Goal: Information Seeking & Learning: Learn about a topic

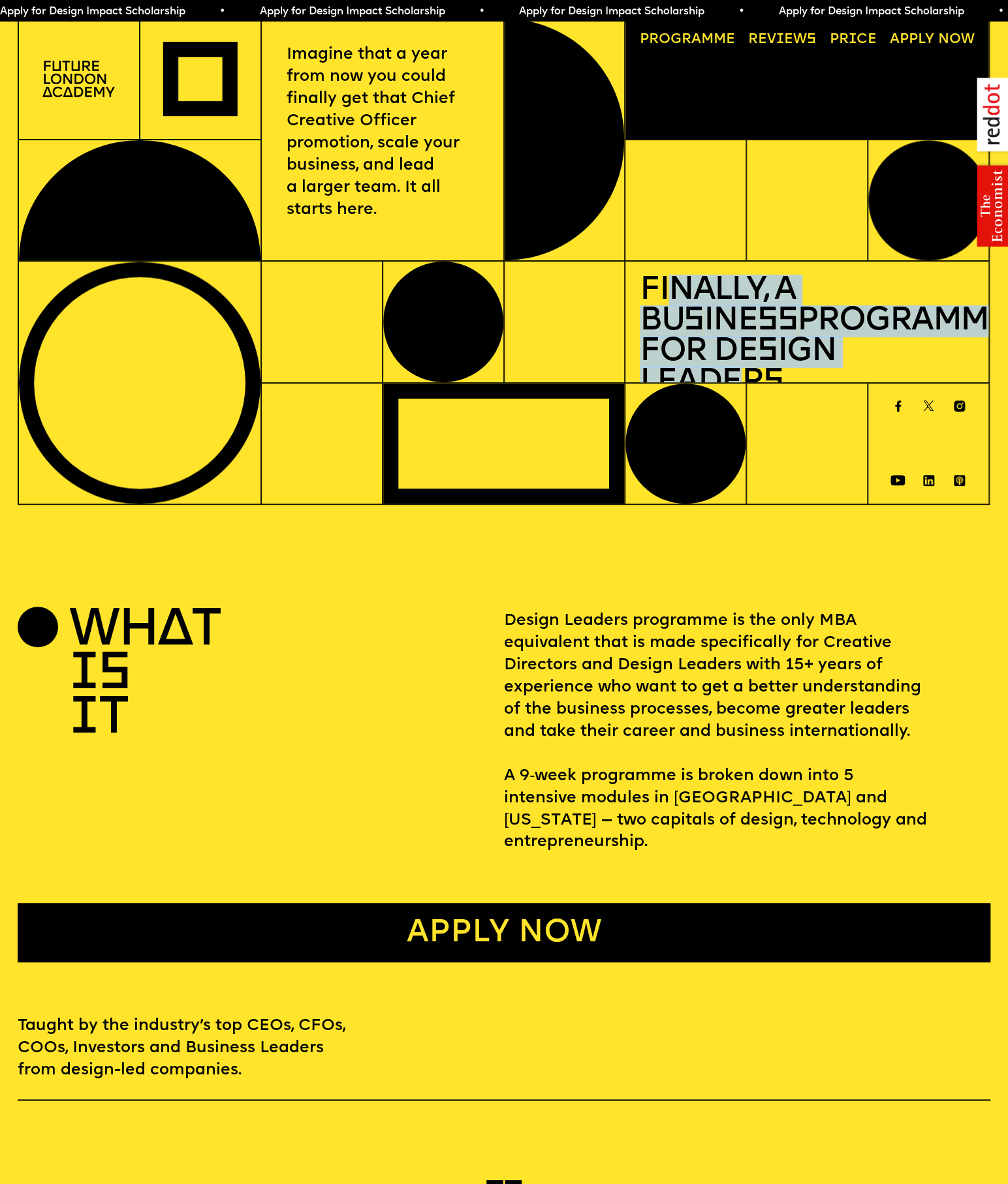
drag, startPoint x: 673, startPoint y: 282, endPoint x: 877, endPoint y: 347, distance: 214.1
click at [877, 347] on h1 "Finally, a Bu s ine ss Programme for De s ign Leader s" at bounding box center [807, 337] width 335 height 123
click at [97, 84] on img at bounding box center [78, 79] width 72 height 36
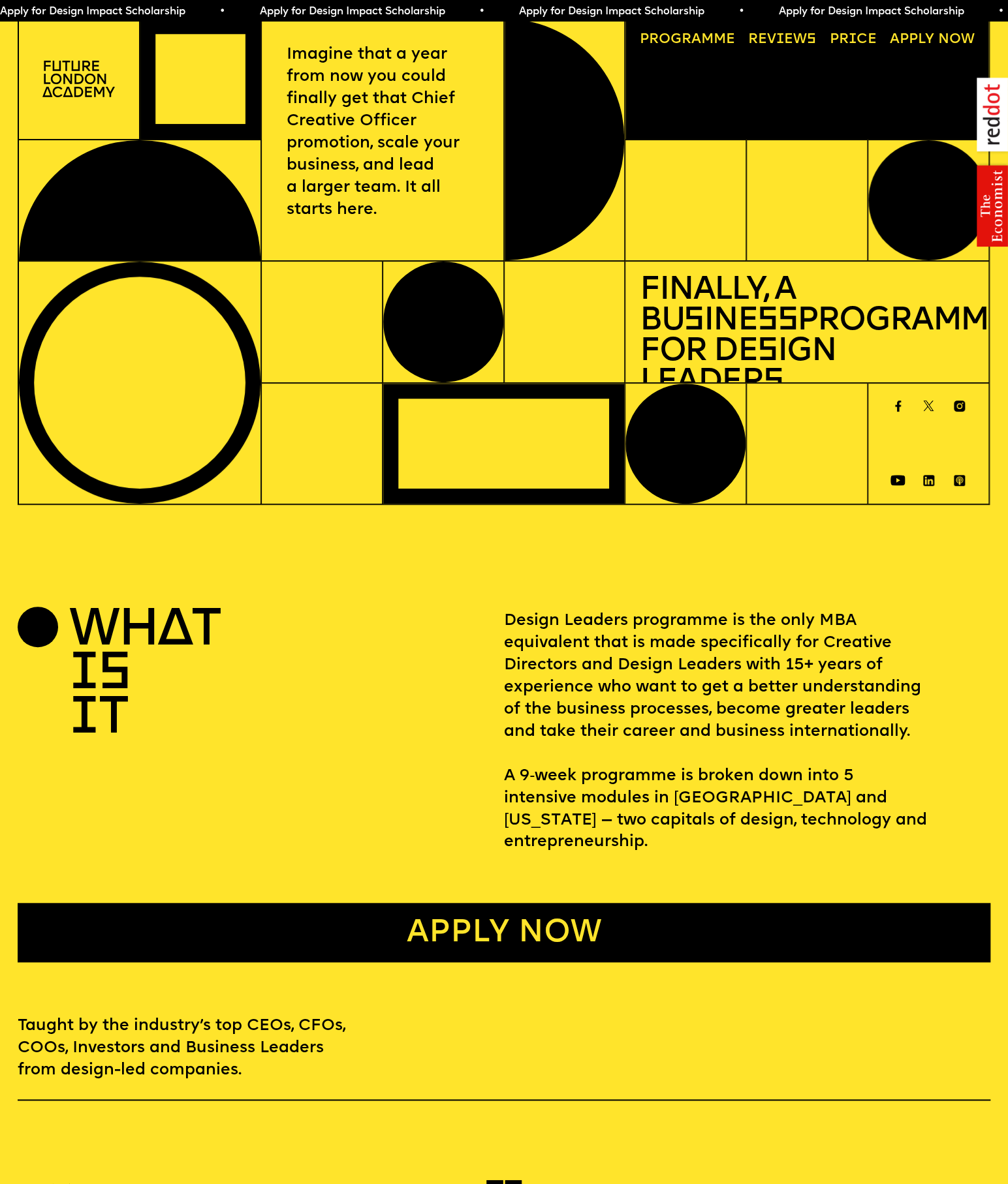
click at [86, 99] on div at bounding box center [79, 79] width 121 height 121
click at [720, 42] on link "Progr a mme" at bounding box center [687, 40] width 109 height 28
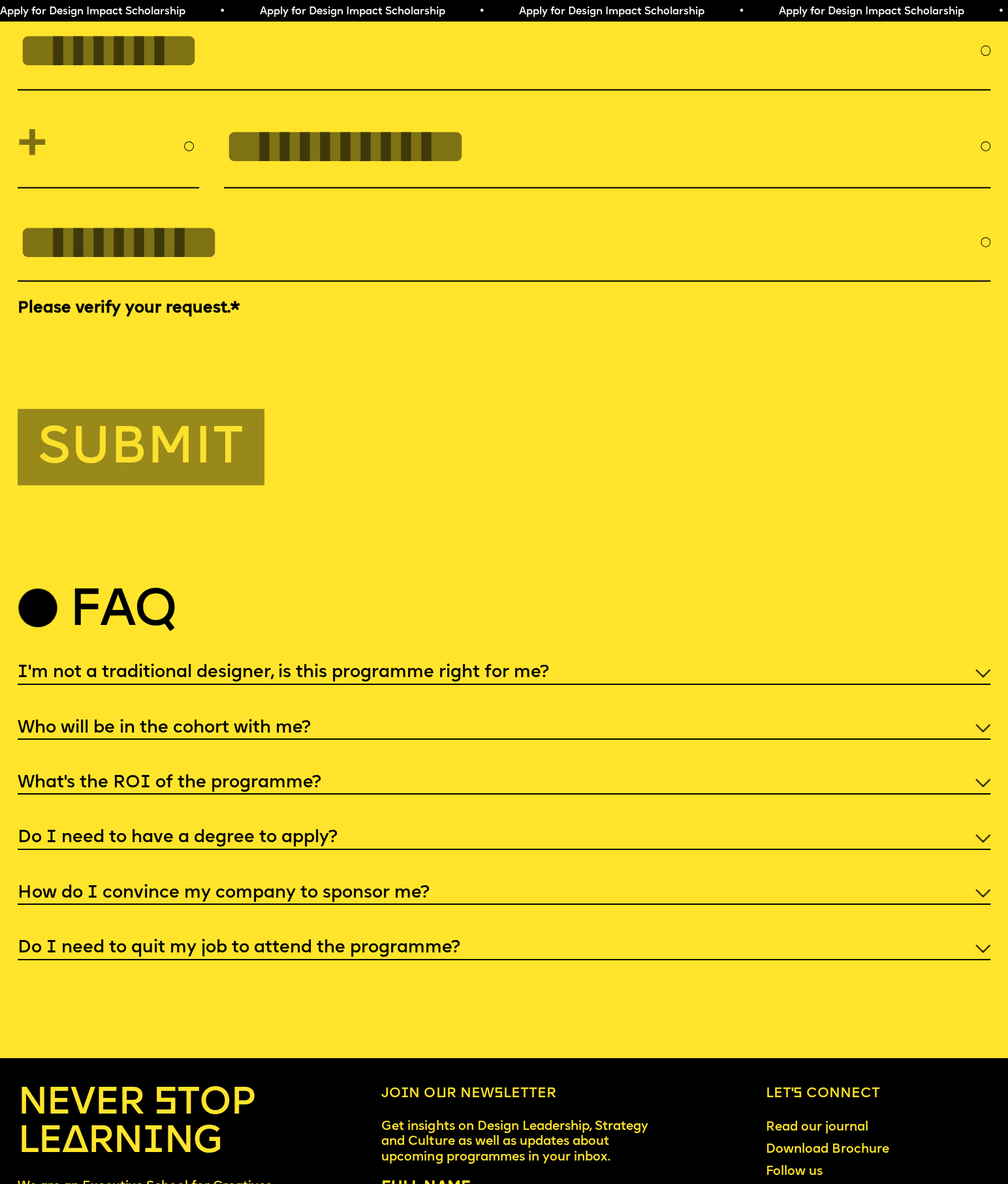
scroll to position [4996, 0]
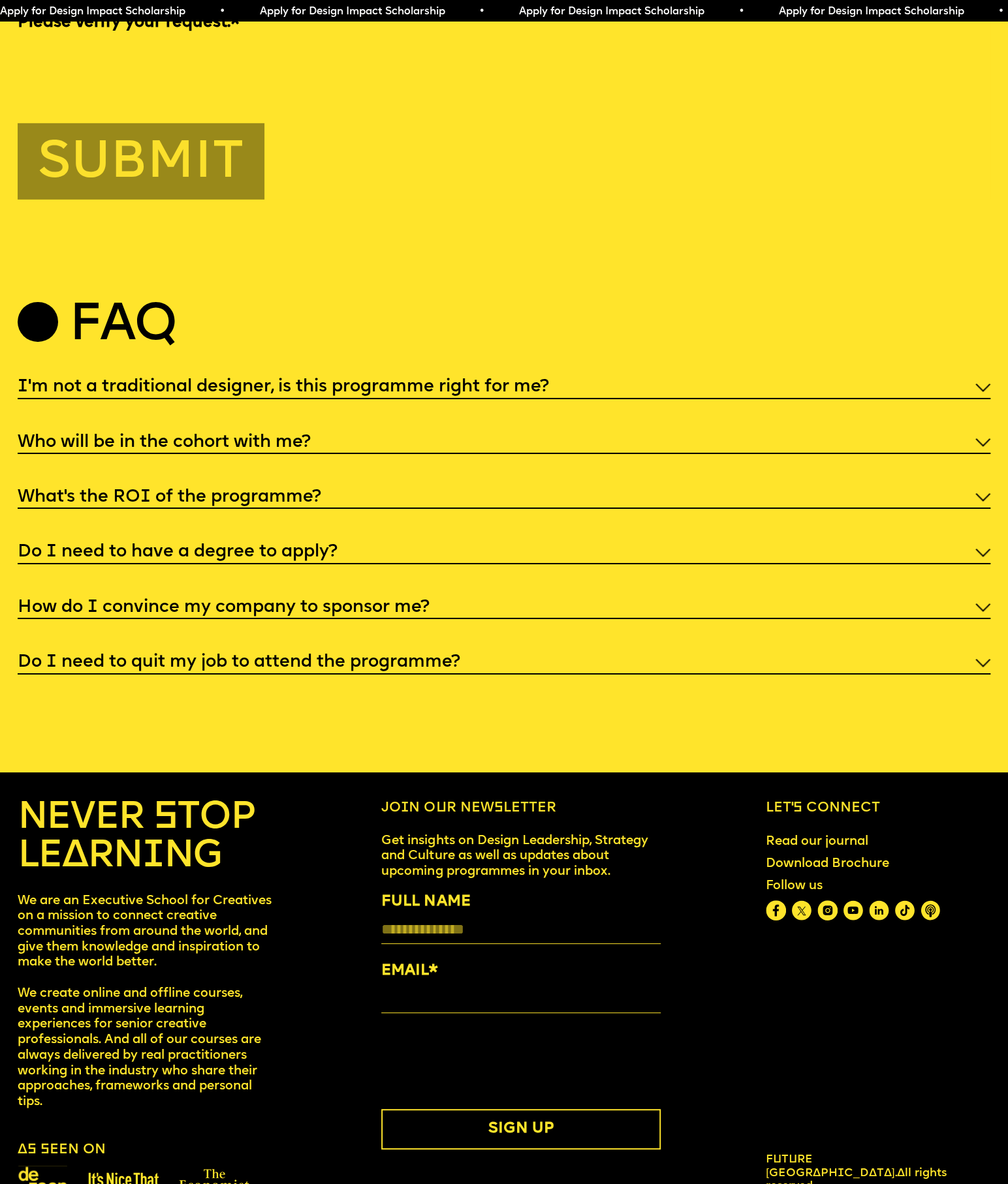
click at [379, 381] on h5 "I'm not a traditional designer, is this programme right for me?" at bounding box center [283, 387] width 532 height 13
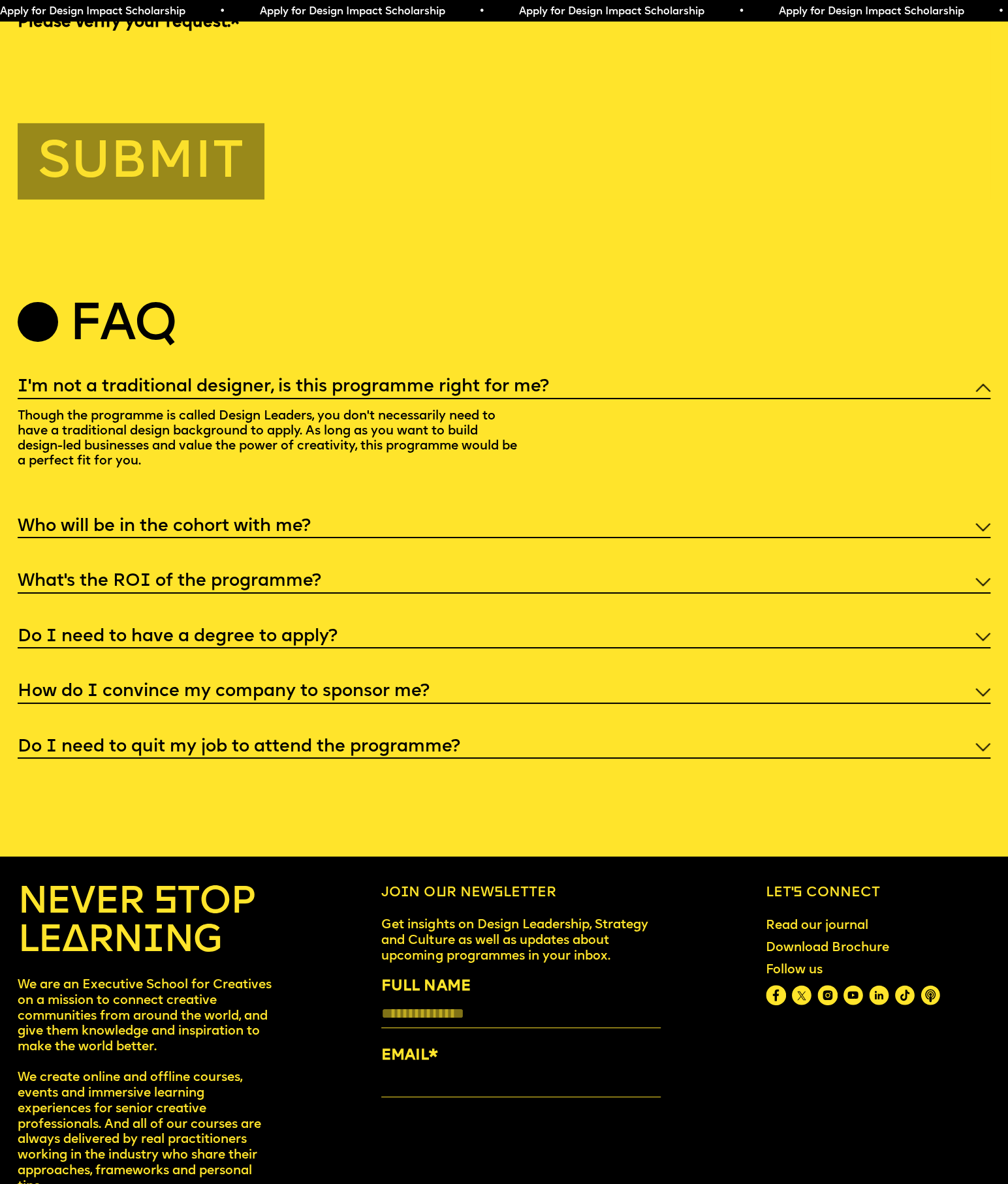
click at [379, 381] on h5 "I'm not a traditional designer, is this programme right for me?" at bounding box center [283, 387] width 532 height 13
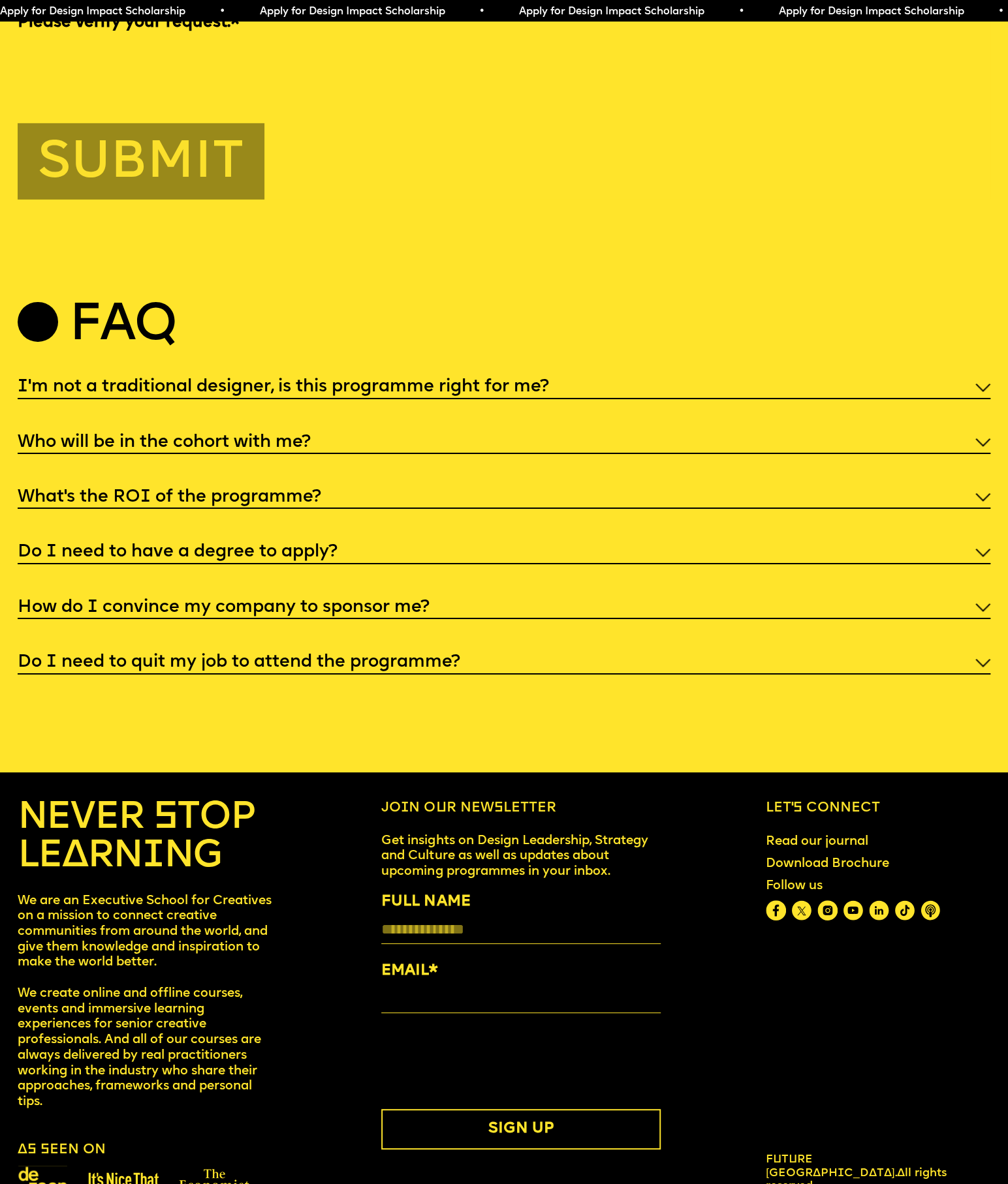
click at [358, 430] on div "Who will be in the cohort with me?" at bounding box center [504, 442] width 972 height 25
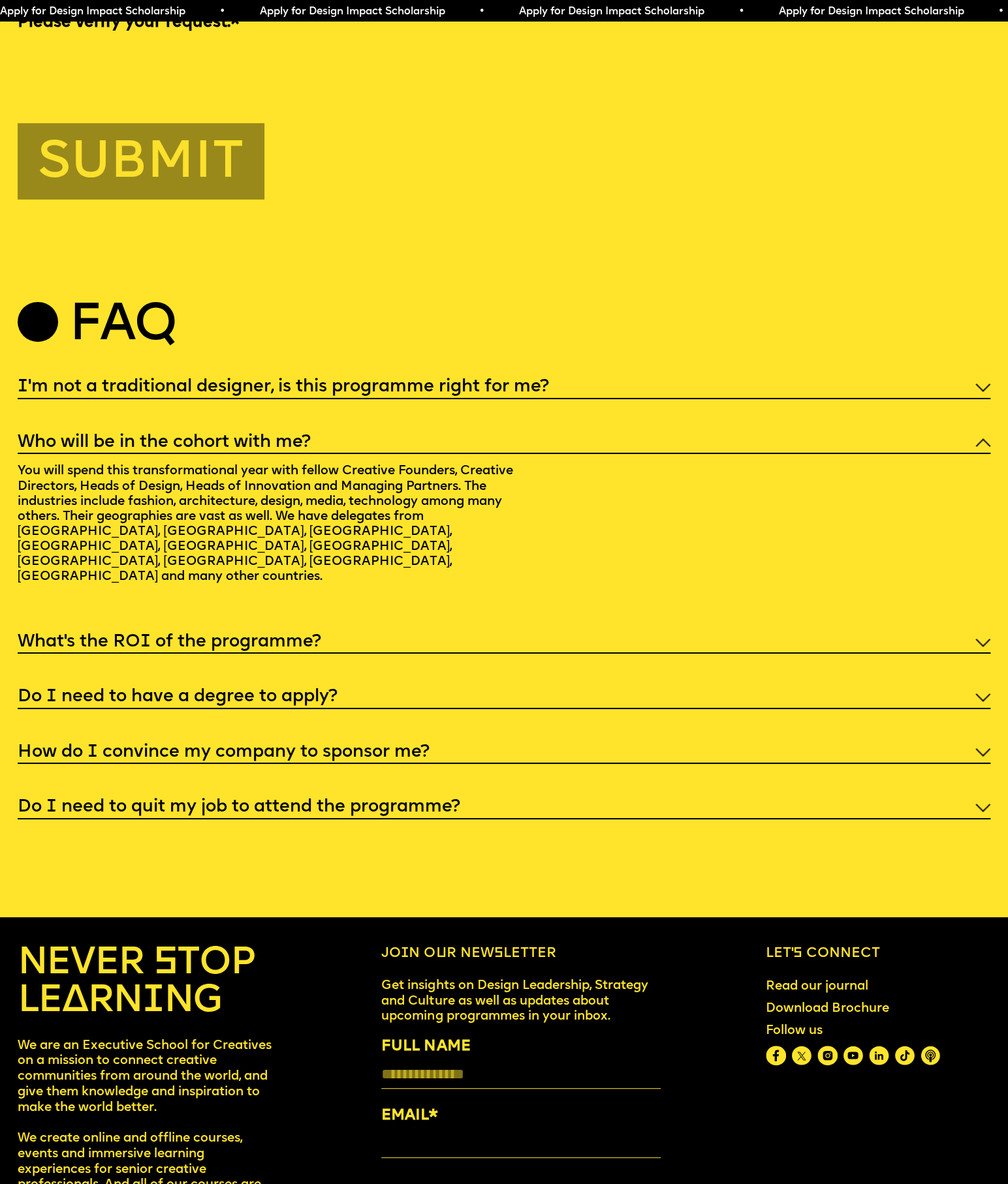
click at [358, 430] on div "Who will be in the cohort with me?" at bounding box center [504, 442] width 972 height 25
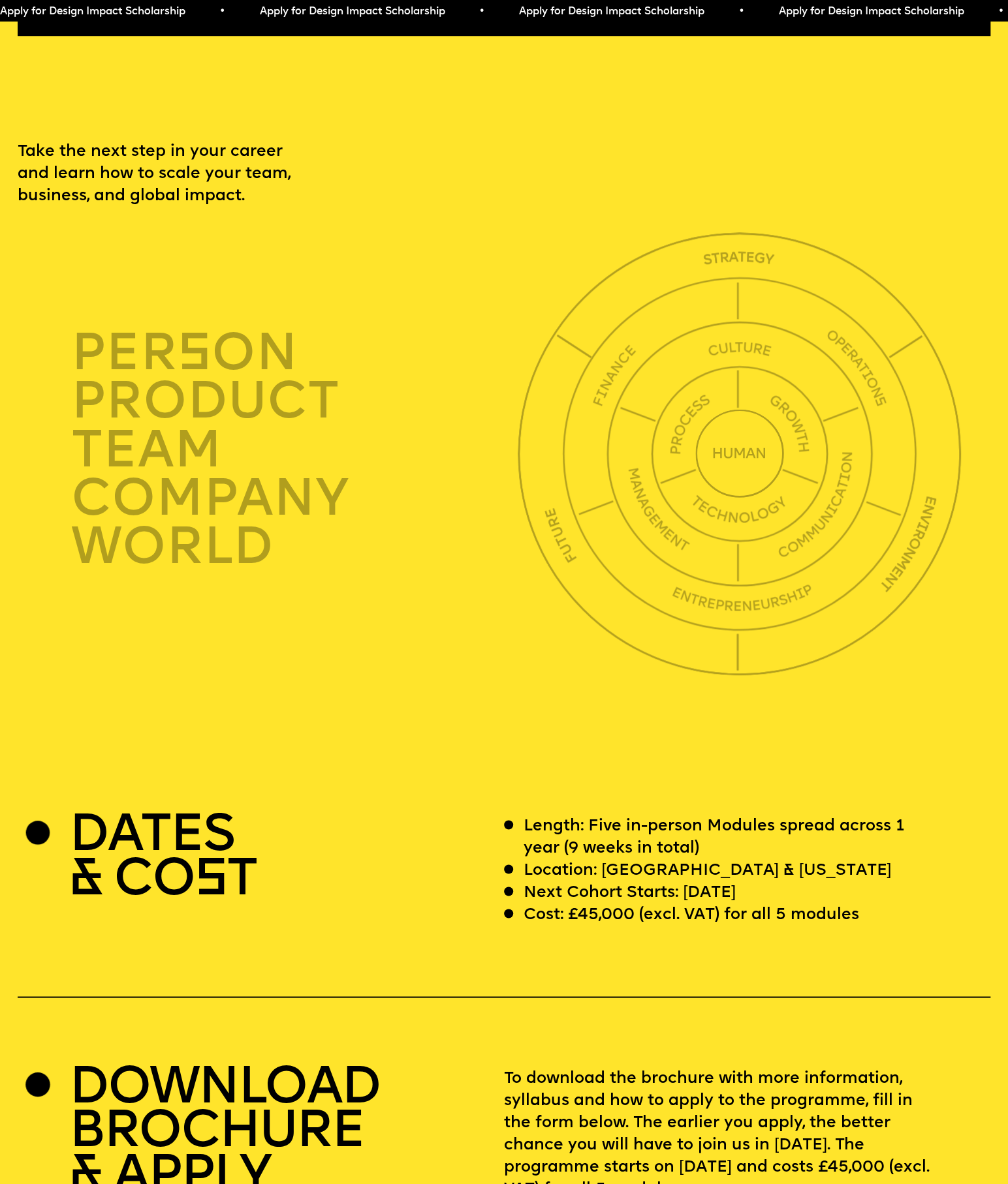
scroll to position [0, 0]
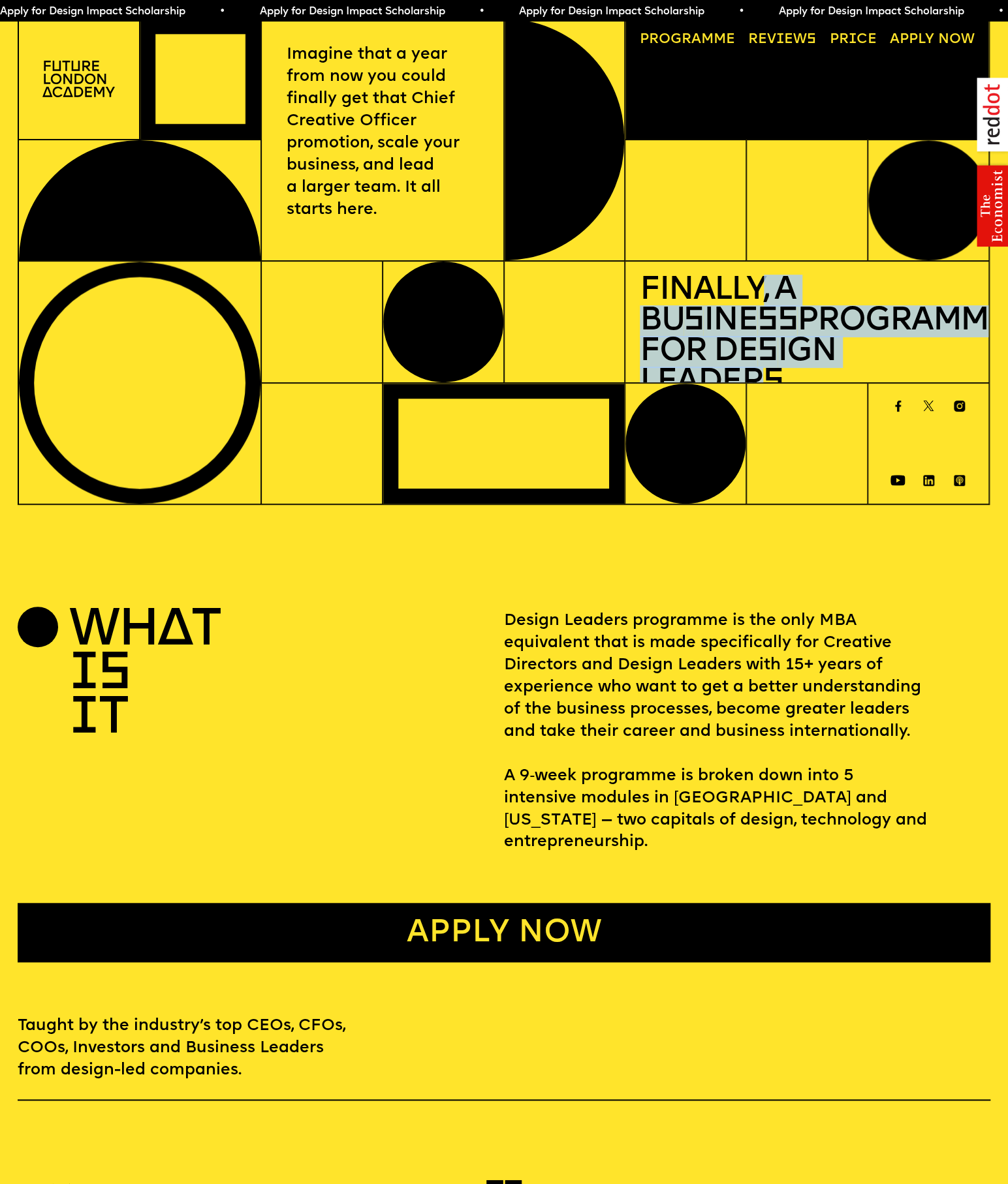
drag, startPoint x: 755, startPoint y: 285, endPoint x: 892, endPoint y: 359, distance: 155.7
click at [887, 337] on h1 "Finally, a Bu s ine ss Programme for De s ign Leader s" at bounding box center [807, 337] width 335 height 123
click at [90, 69] on img at bounding box center [78, 79] width 72 height 36
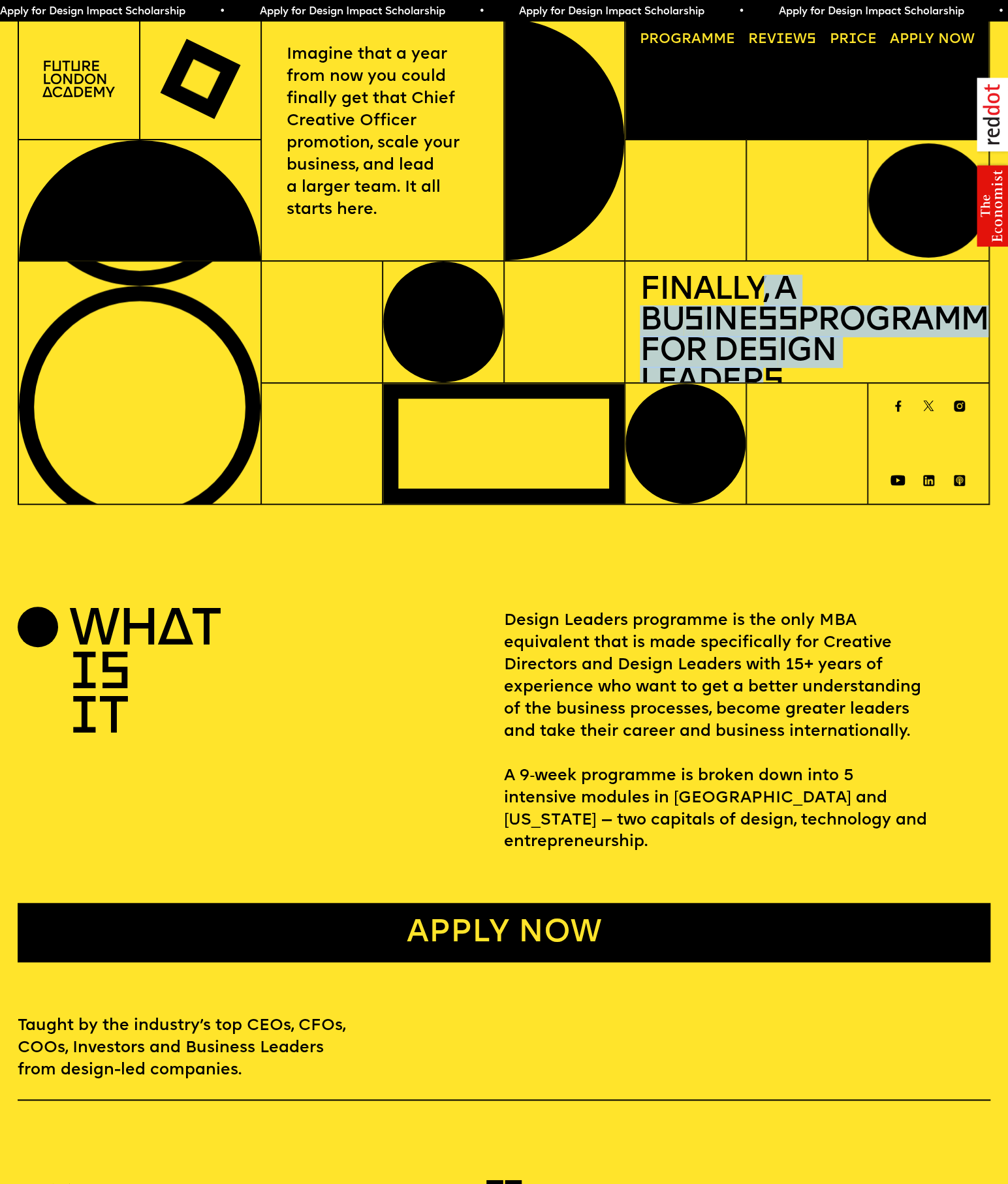
click at [855, 32] on link "Price" at bounding box center [853, 40] width 61 height 28
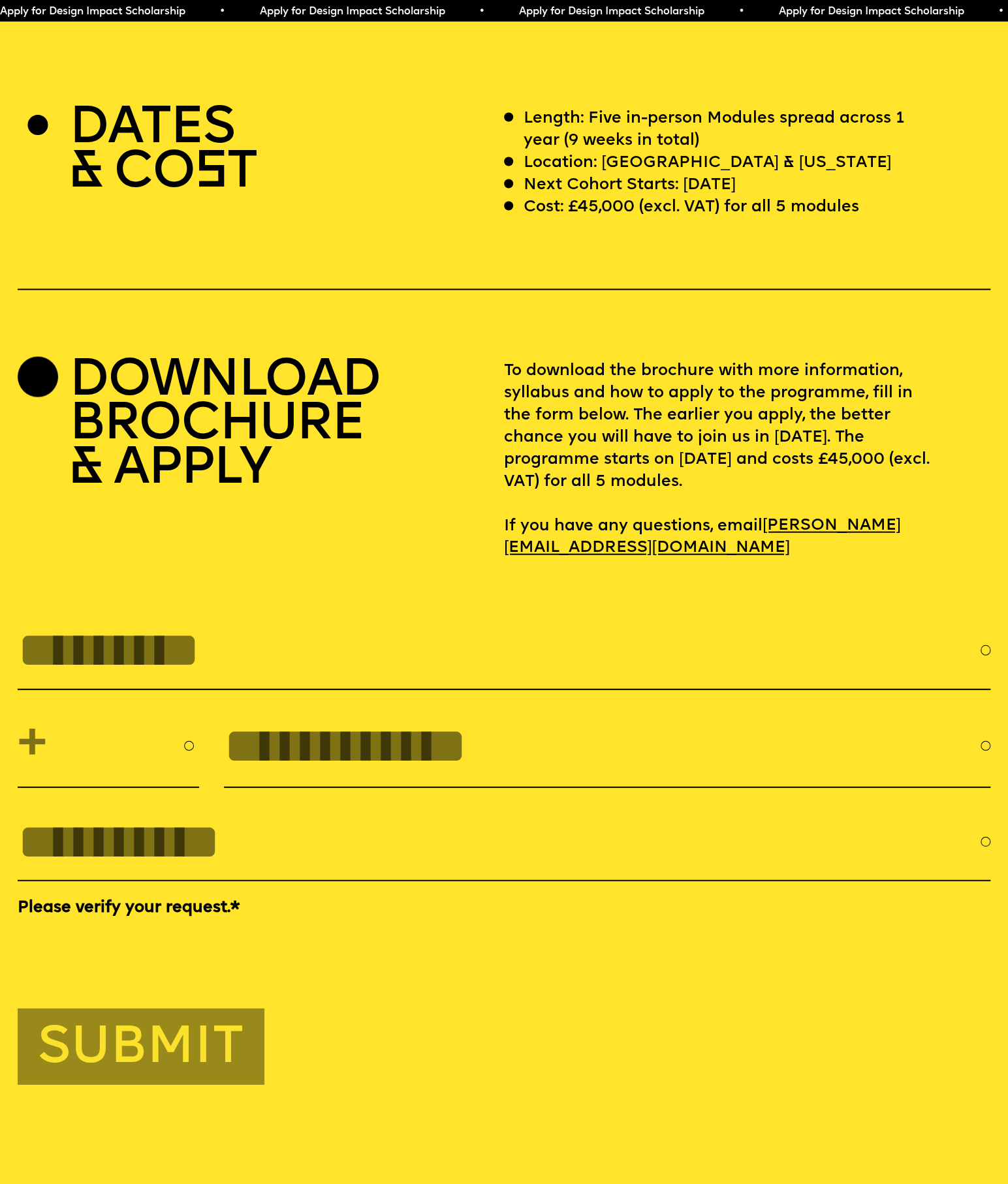
scroll to position [4120, 0]
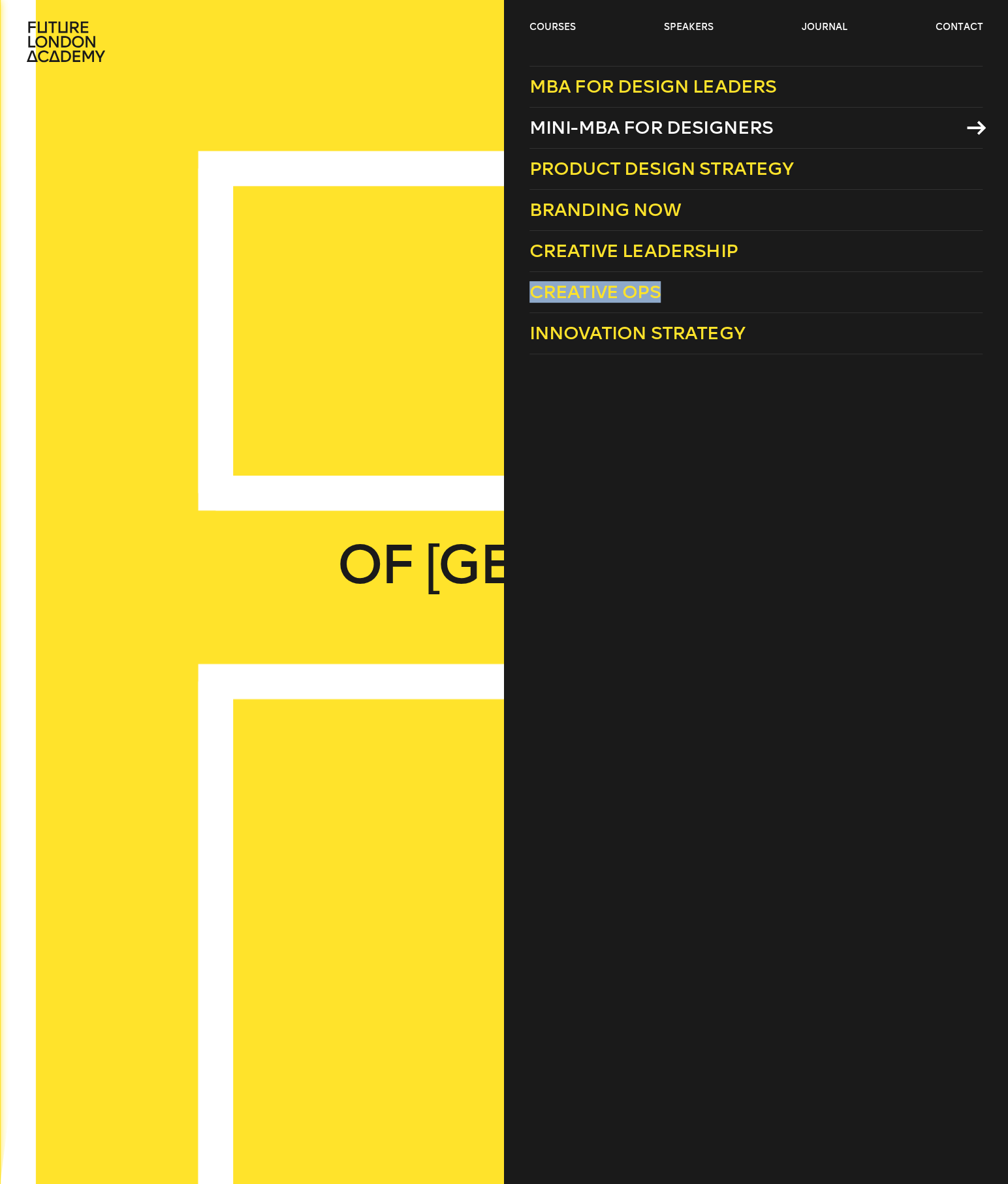
click at [640, 126] on span "Mini-MBA for Designers" at bounding box center [651, 127] width 244 height 21
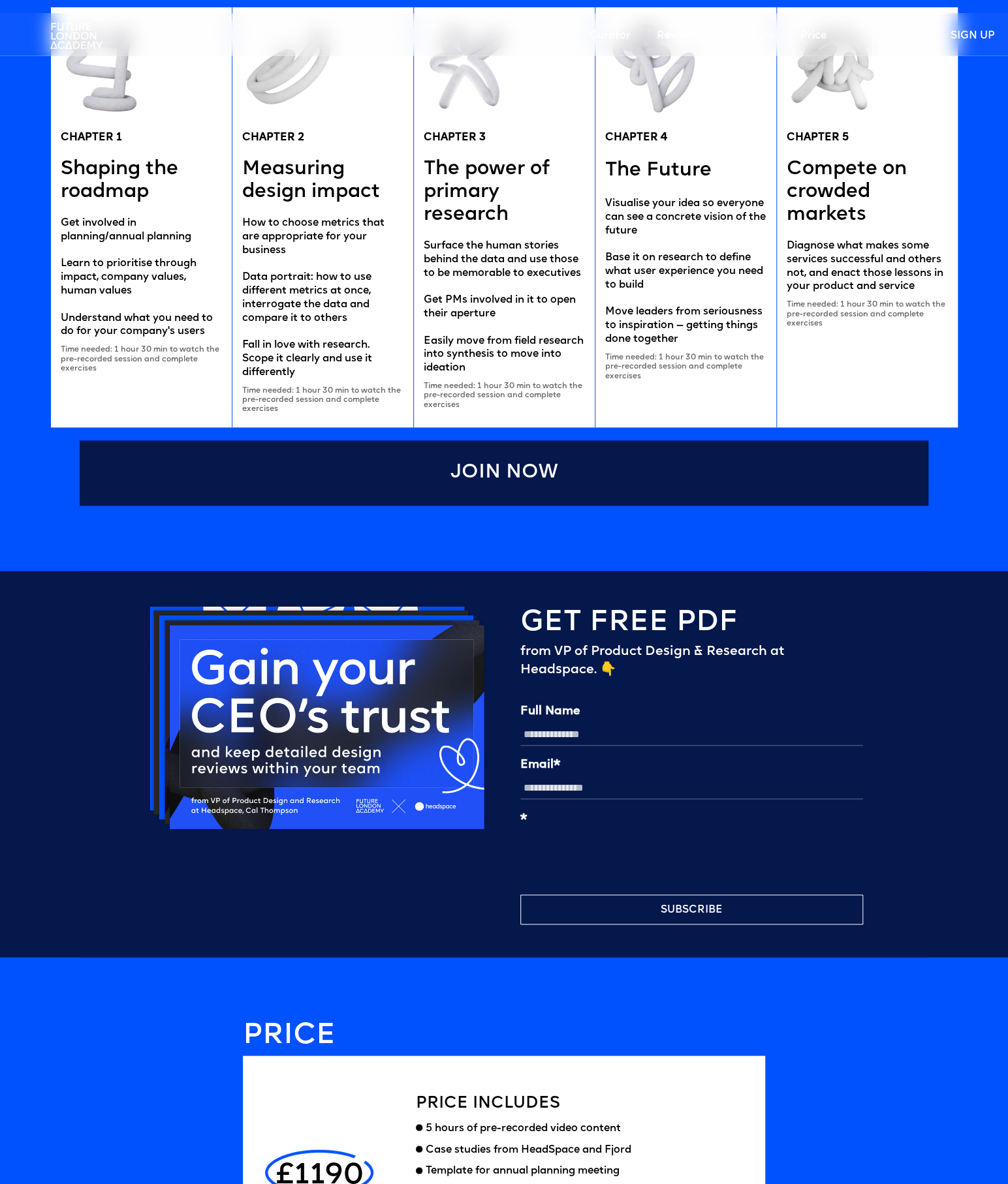
scroll to position [3366, 0]
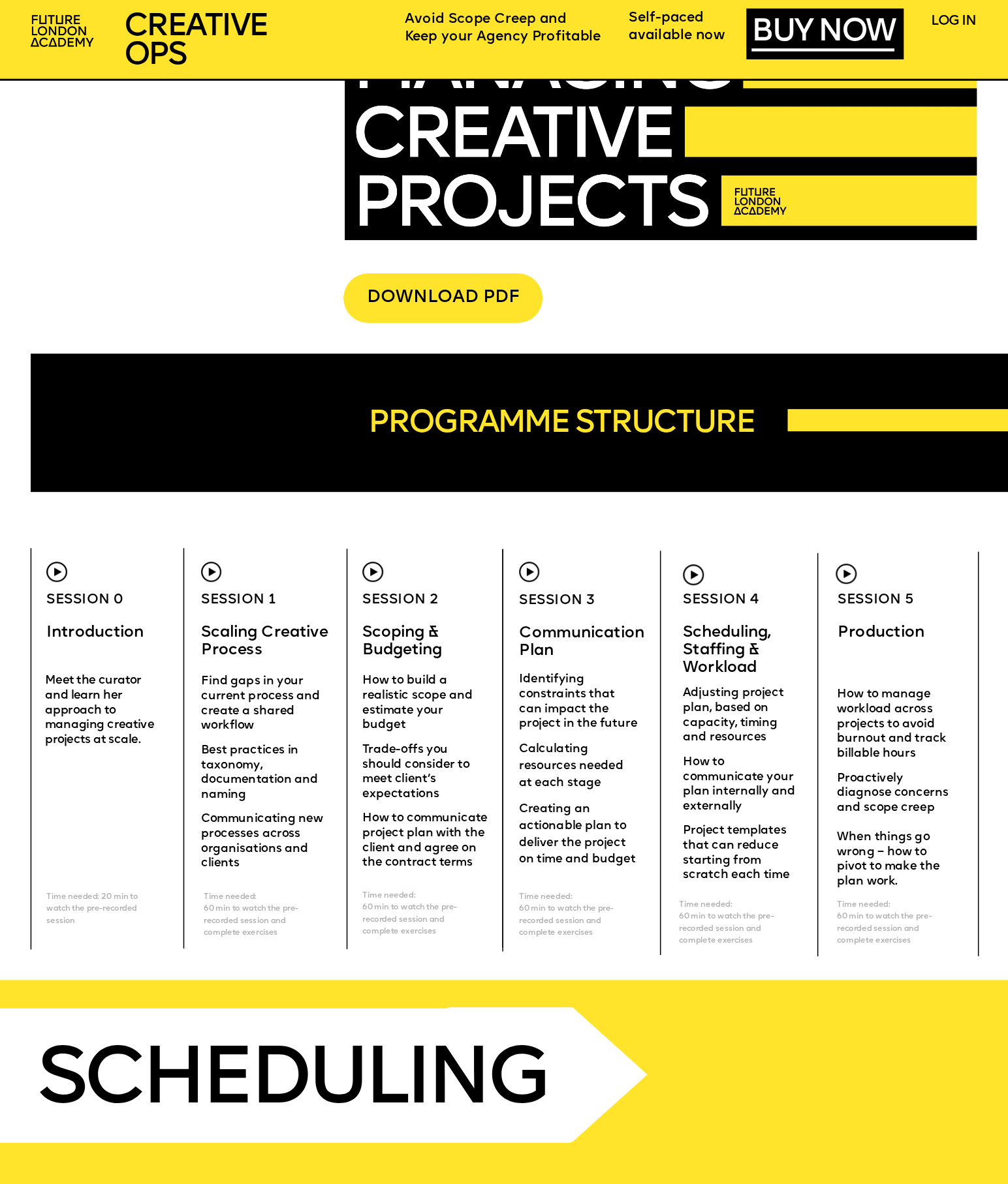
scroll to position [3595, 0]
